Goal: Find contact information: Find contact information

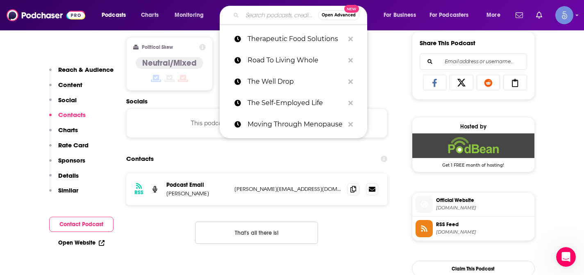
type input "Branding Matters"
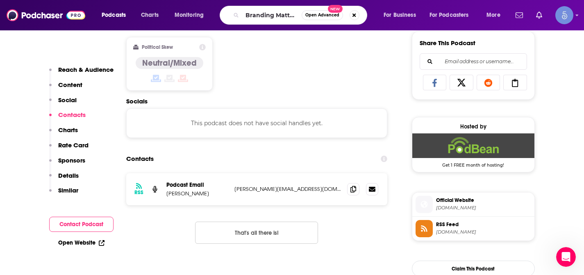
scroll to position [0, 1]
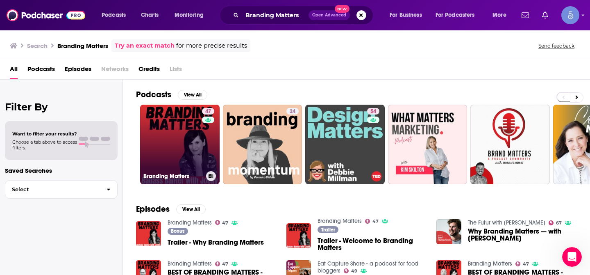
click at [175, 140] on link "47 Branding Matters" at bounding box center [179, 143] width 79 height 79
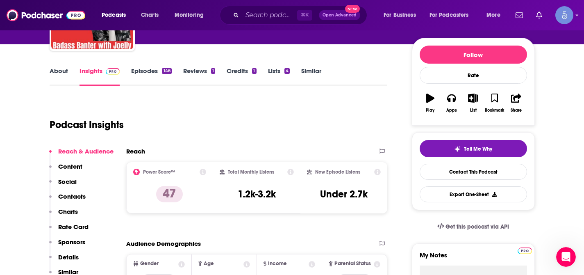
click at [66, 194] on p "Contacts" at bounding box center [71, 196] width 27 height 8
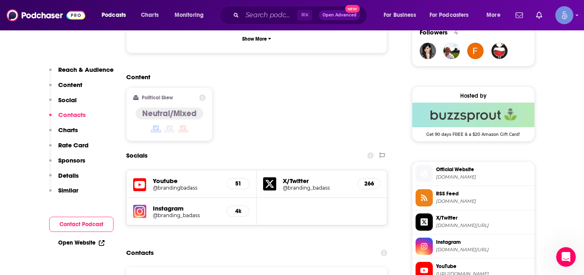
scroll to position [712, 0]
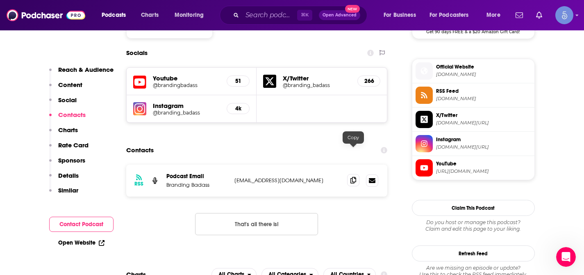
click at [352, 177] on icon at bounding box center [353, 180] width 6 height 7
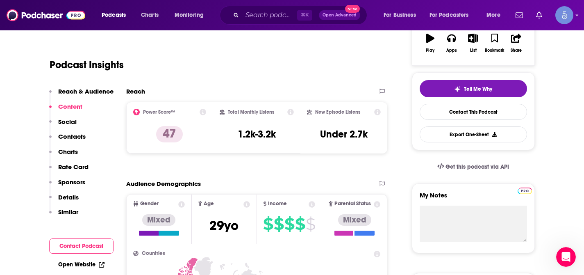
scroll to position [0, 0]
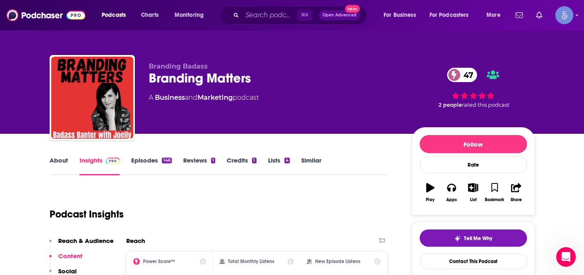
click at [54, 160] on link "About" at bounding box center [59, 165] width 18 height 19
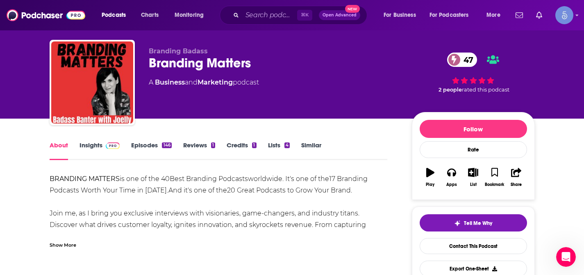
scroll to position [23, 0]
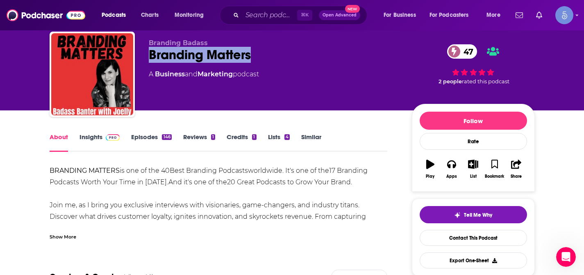
drag, startPoint x: 150, startPoint y: 54, endPoint x: 253, endPoint y: 55, distance: 102.9
click at [253, 55] on div "Branding Matters 47" at bounding box center [274, 55] width 250 height 16
copy h1 "Branding Matters"
